Goal: Information Seeking & Learning: Learn about a topic

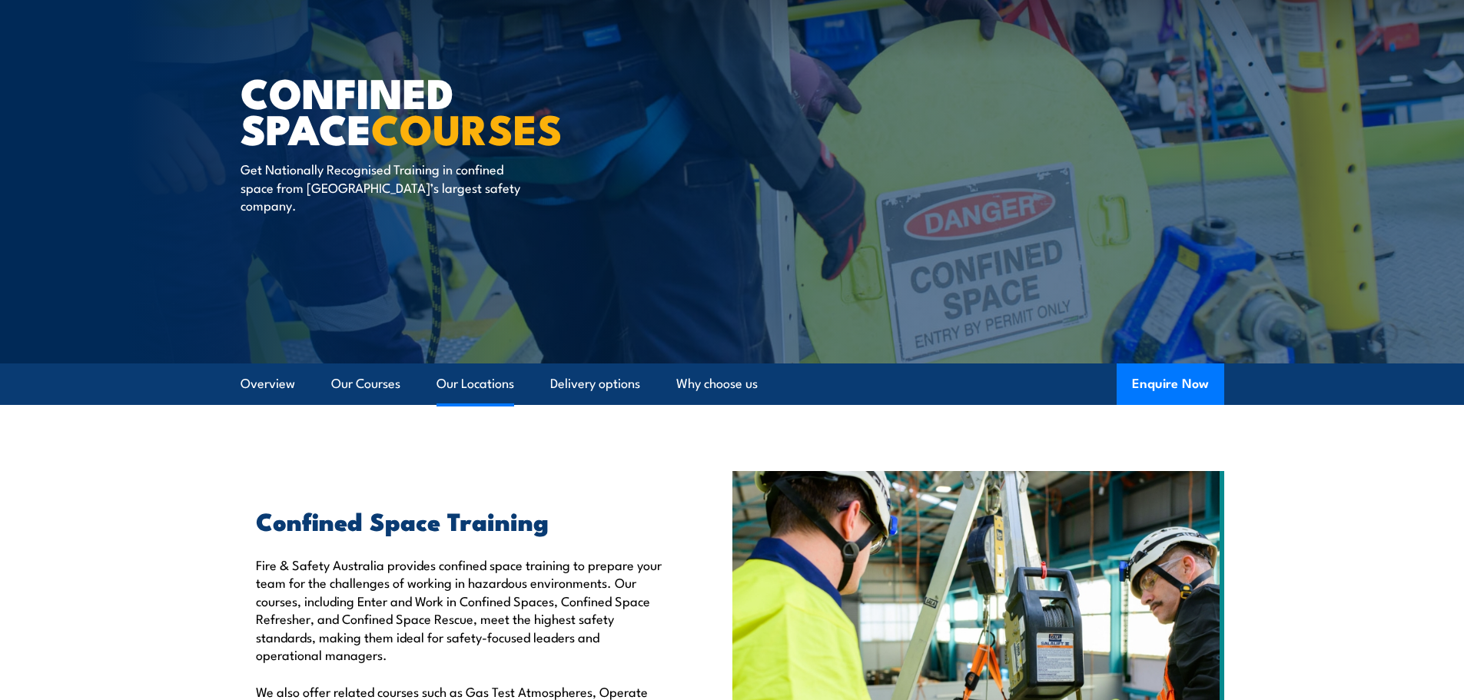
click at [478, 387] on link "Our Locations" at bounding box center [476, 384] width 78 height 41
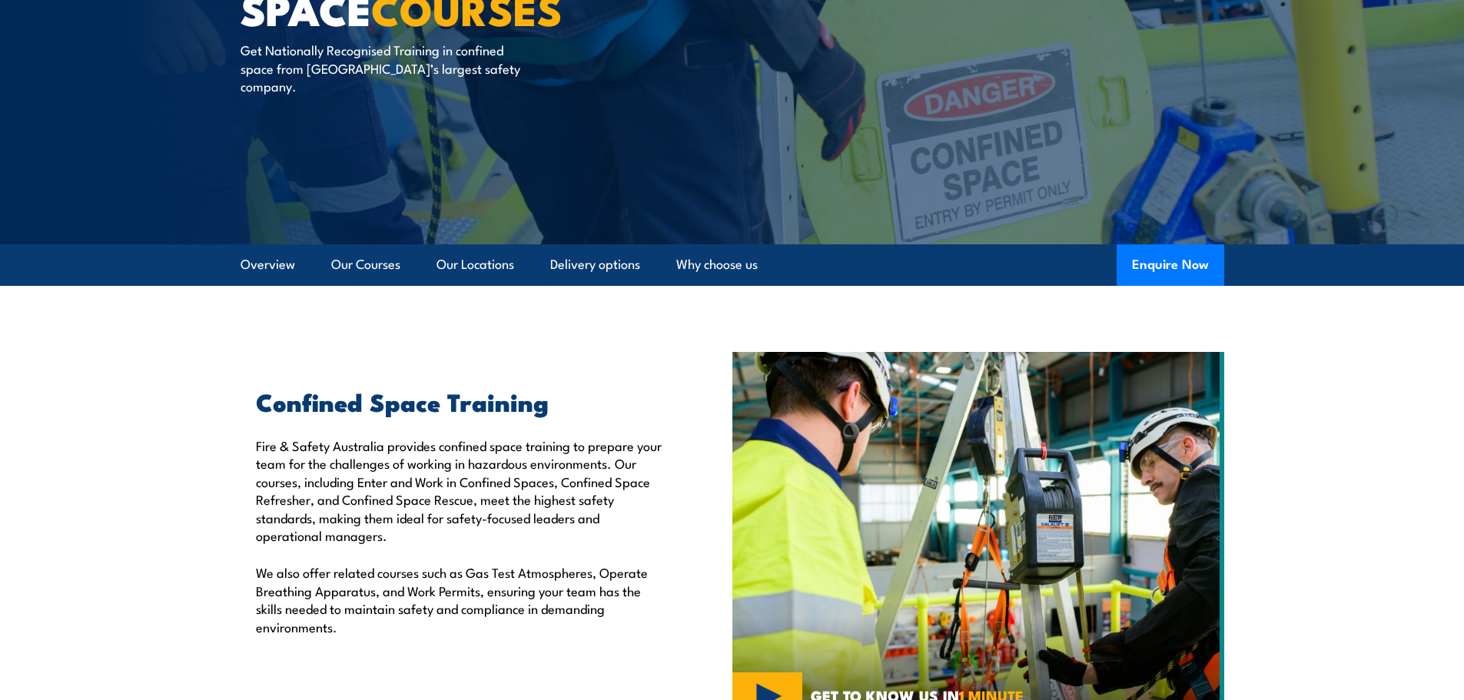
scroll to position [181, 0]
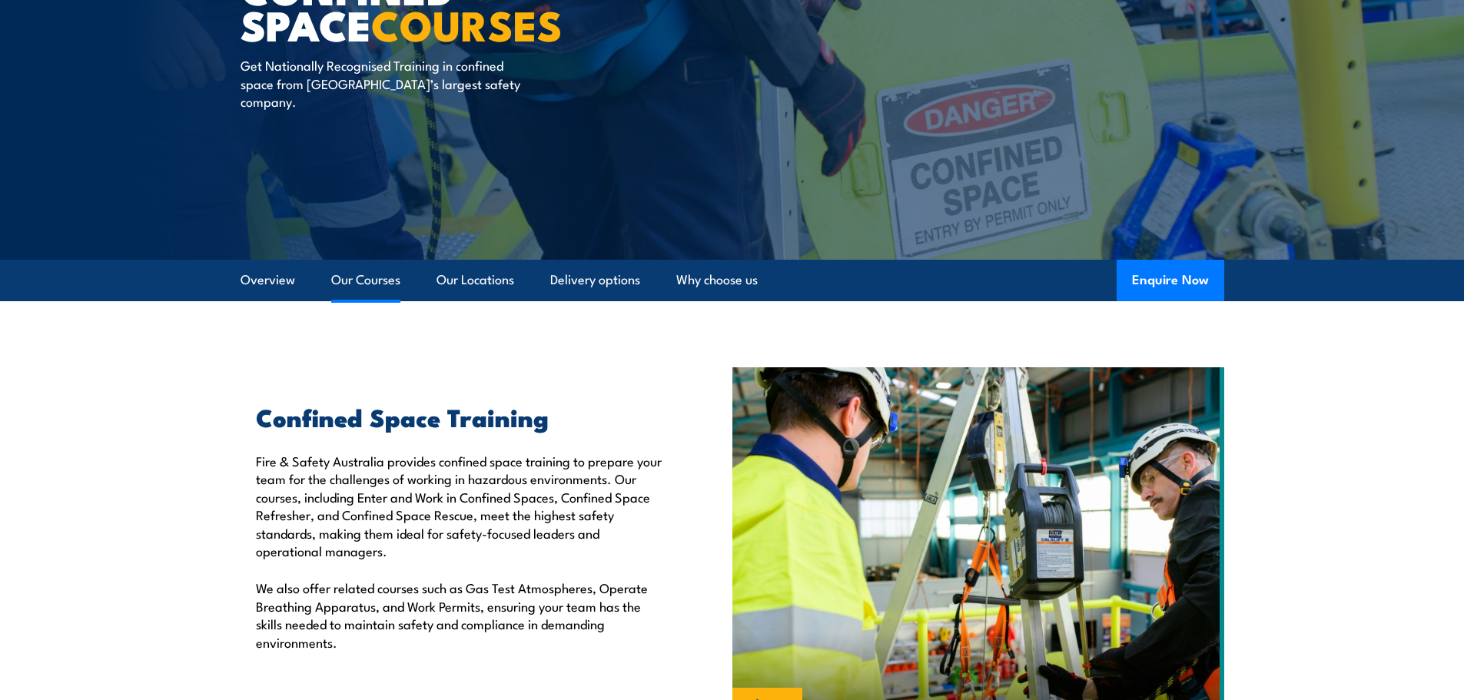
click at [373, 285] on link "Our Courses" at bounding box center [365, 280] width 69 height 41
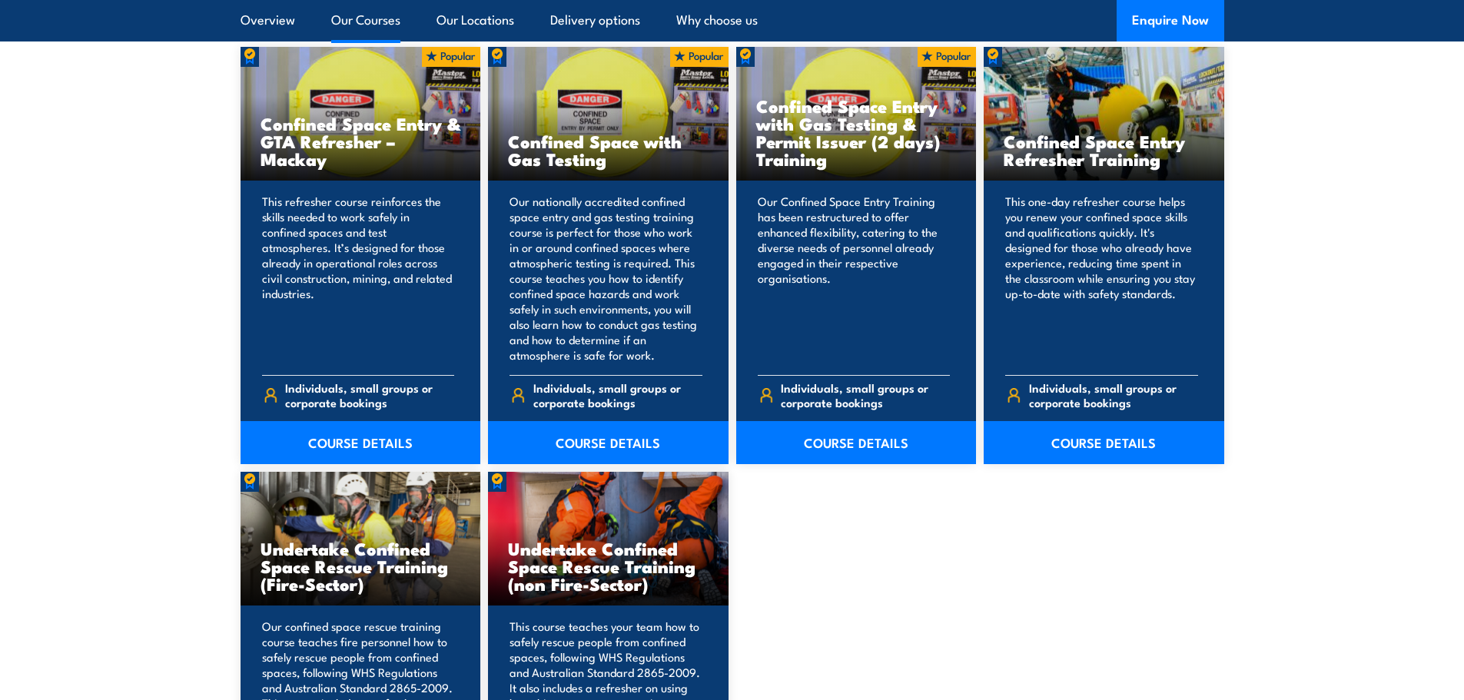
scroll to position [1261, 0]
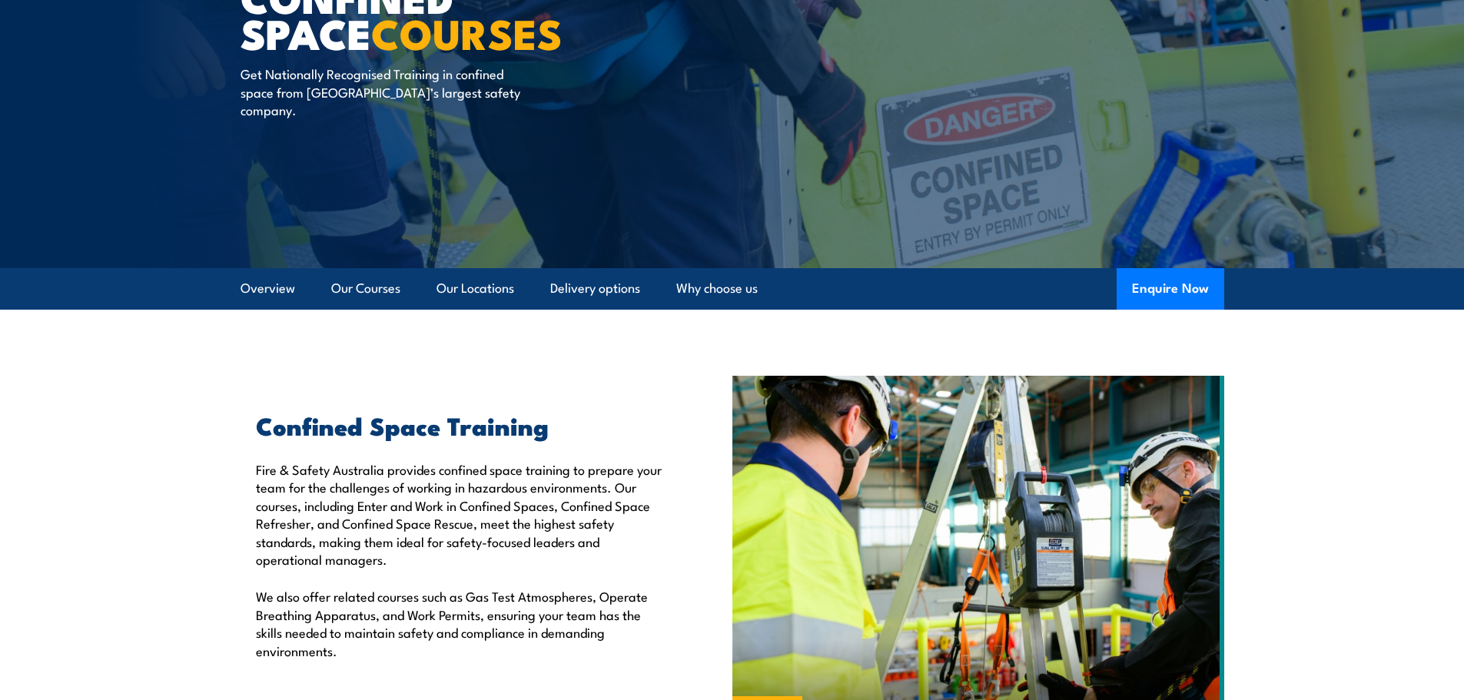
scroll to position [162, 0]
